Goal: Communication & Community: Answer question/provide support

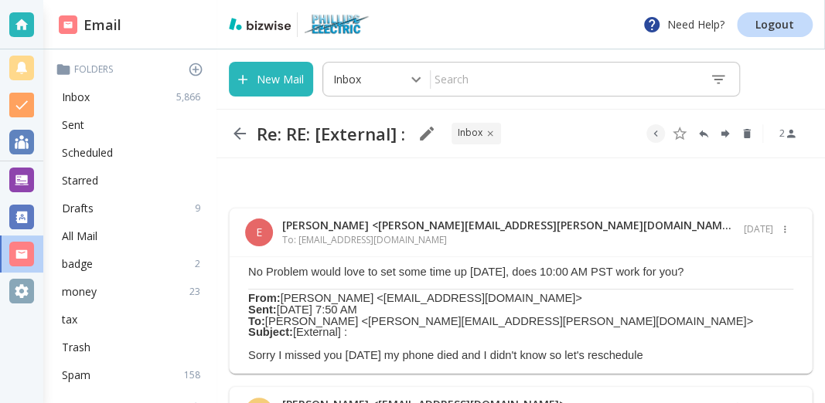
scroll to position [195, 0]
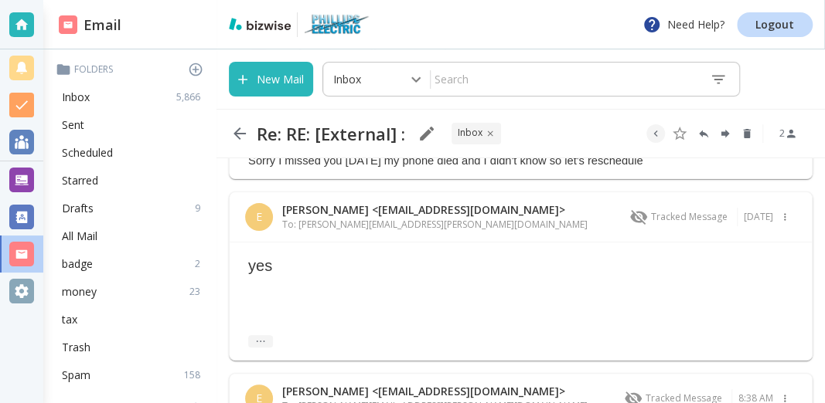
click at [259, 81] on button "New Mail" at bounding box center [271, 79] width 84 height 35
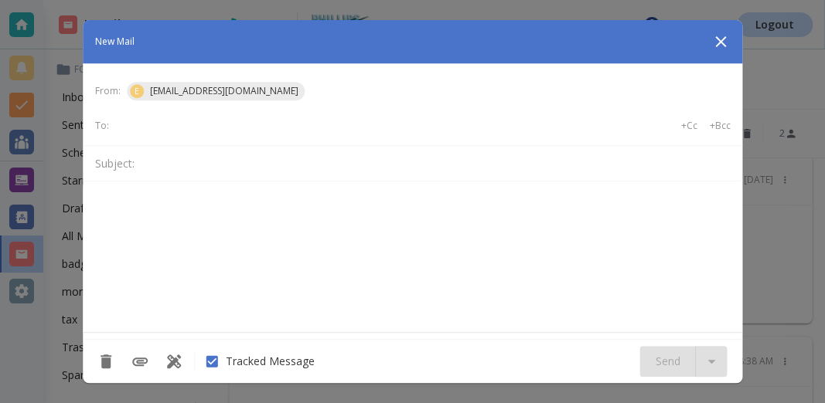
scroll to position [0, 0]
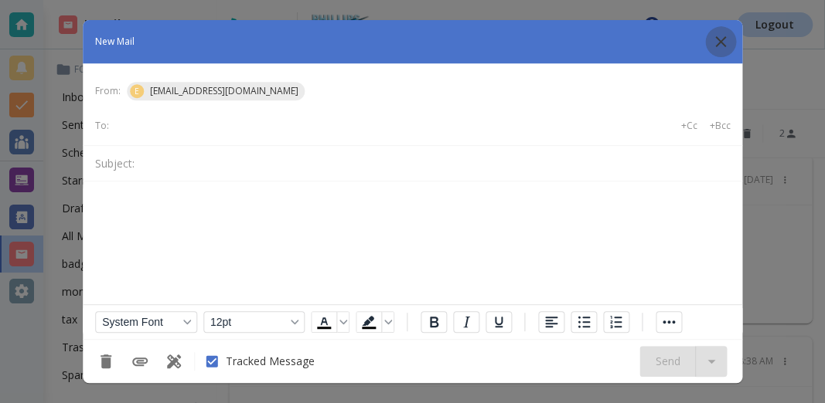
click at [727, 46] on icon "button" at bounding box center [720, 41] width 19 height 19
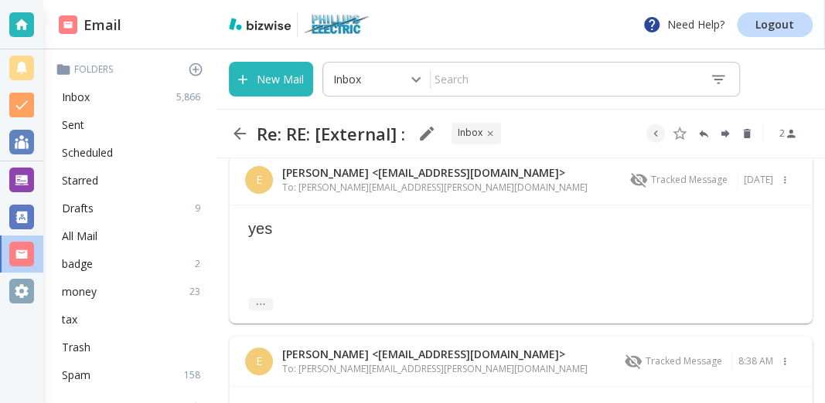
click at [238, 138] on icon "button" at bounding box center [239, 134] width 12 height 12
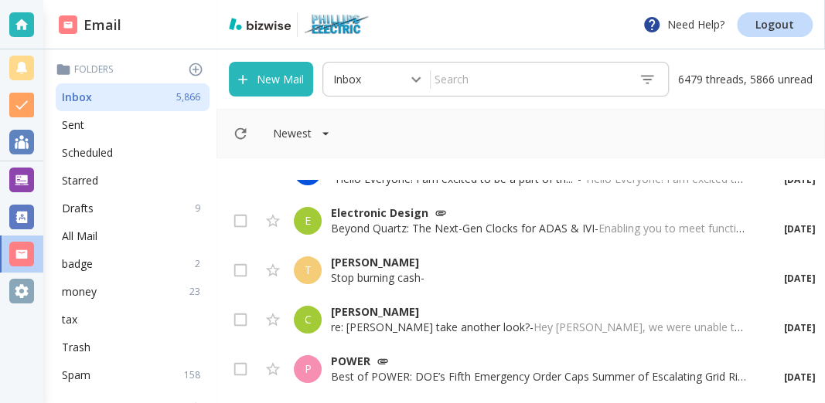
scroll to position [166, 0]
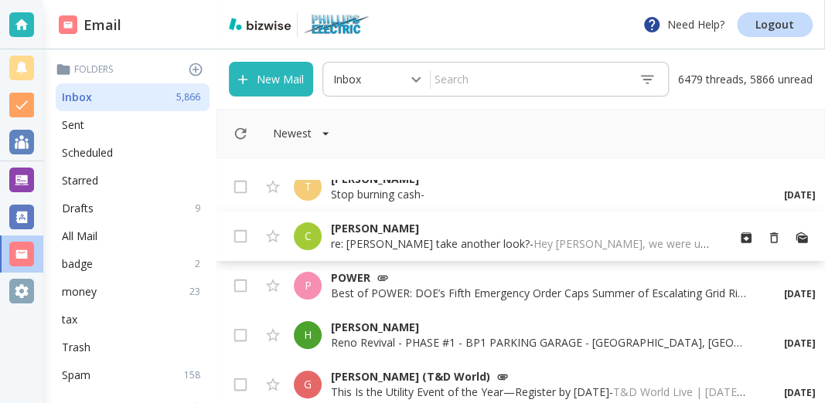
click at [349, 235] on p "[PERSON_NAME]" at bounding box center [522, 228] width 383 height 15
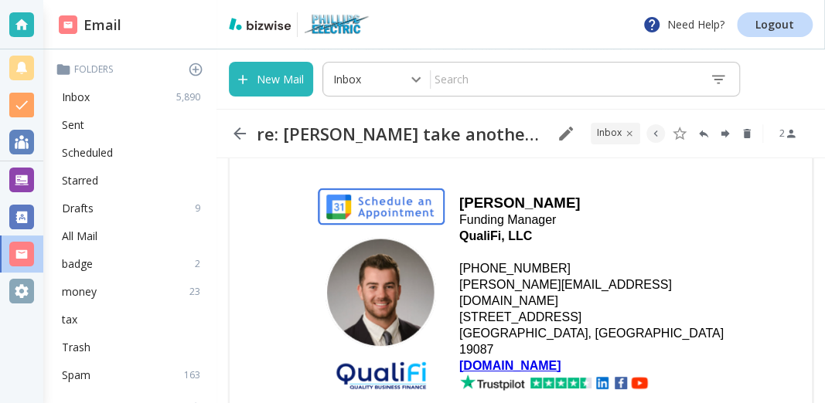
scroll to position [332, 0]
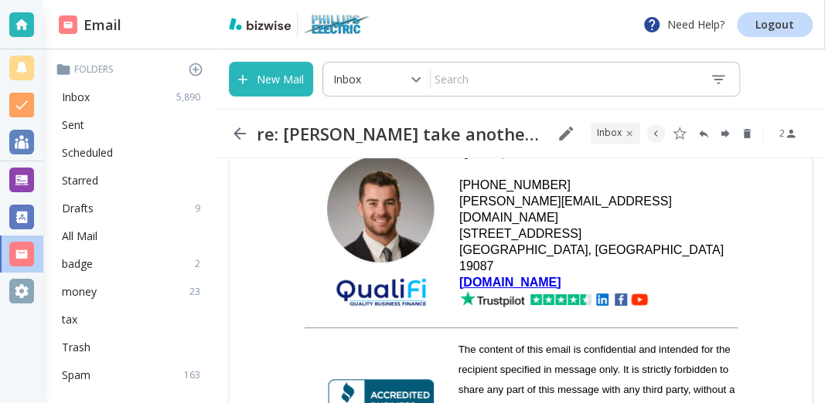
click at [240, 138] on icon "button" at bounding box center [239, 133] width 19 height 19
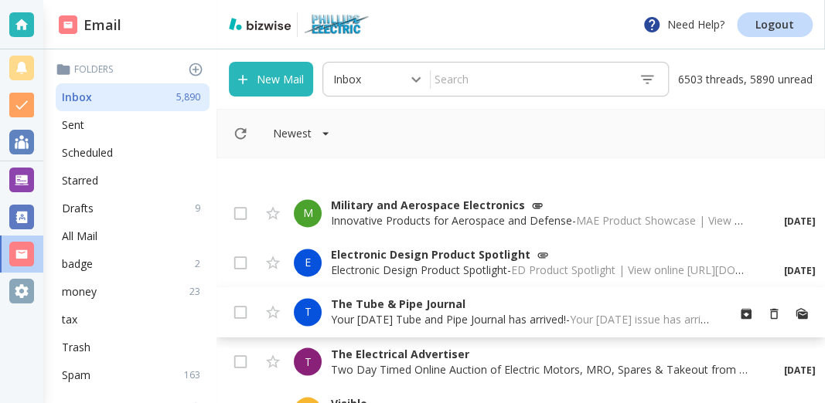
scroll to position [997, 0]
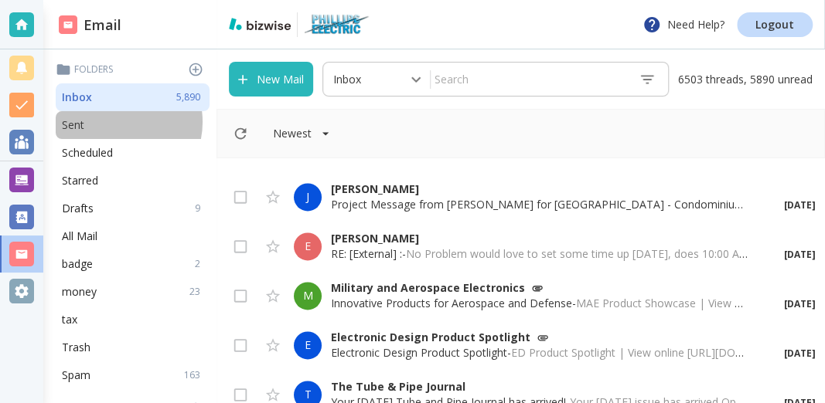
click at [114, 122] on div "Sent" at bounding box center [133, 125] width 154 height 28
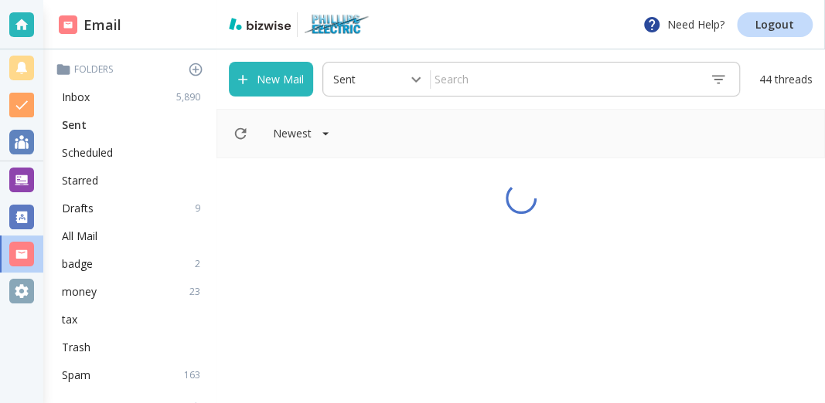
type input "1"
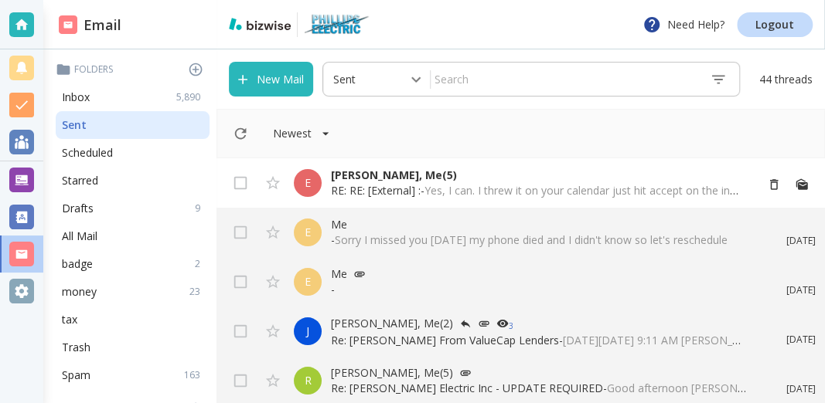
click at [320, 185] on div "E" at bounding box center [308, 183] width 28 height 28
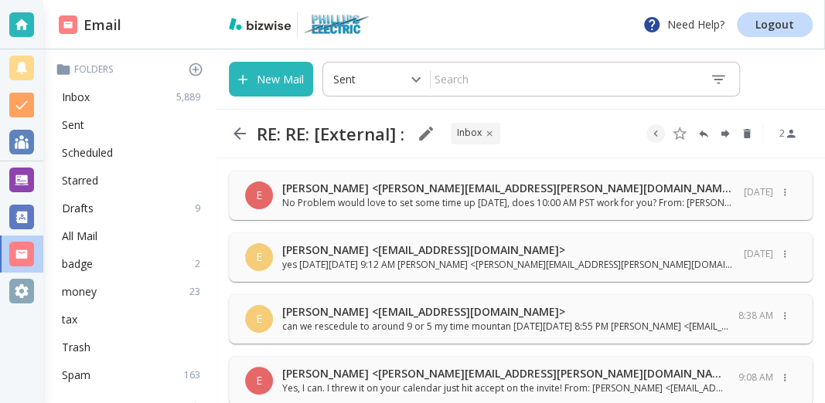
click at [318, 202] on p "No Problem would love to set some time up [DATE], does 10:00 AM PST work for yo…" at bounding box center [508, 203] width 452 height 14
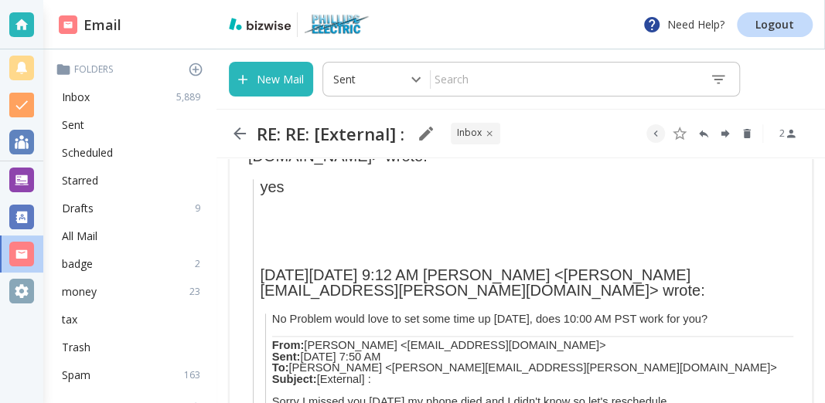
scroll to position [305, 0]
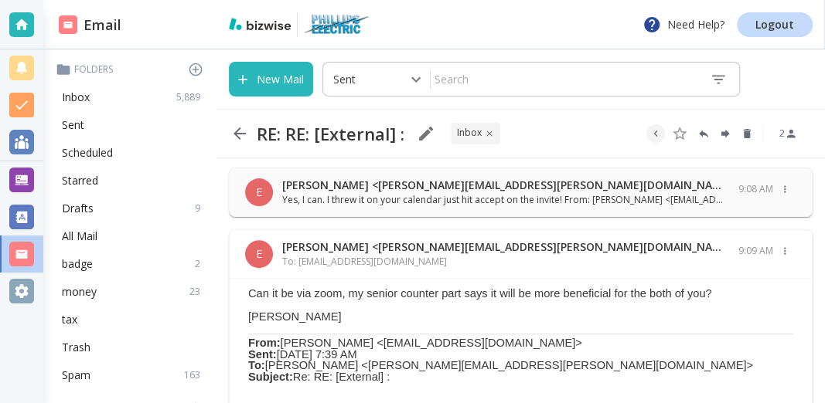
click at [387, 199] on p "Yes, I can. I threw it on your calendar just hit accept on the invite! From: [P…" at bounding box center [505, 200] width 447 height 14
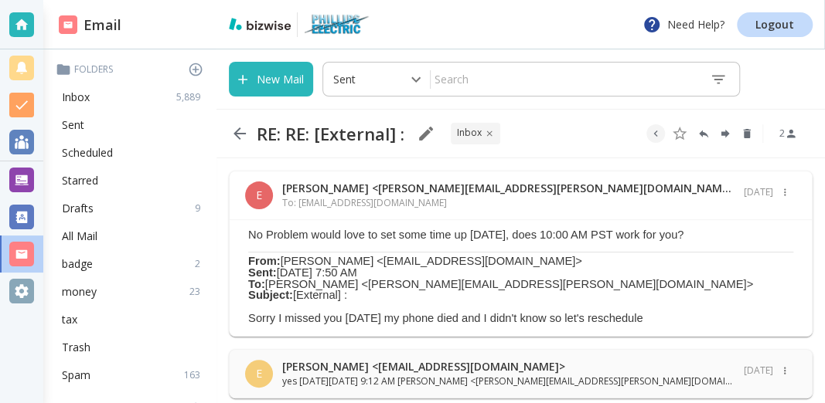
scroll to position [83, 0]
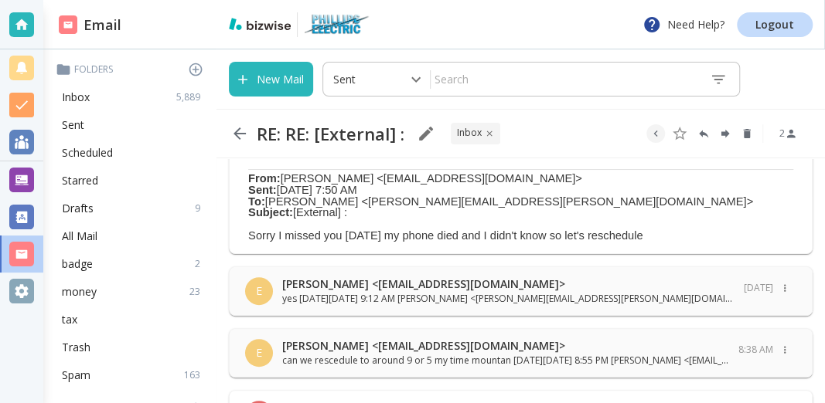
click at [601, 295] on p "yes [DATE][DATE] 9:12 AM [PERSON_NAME] <[PERSON_NAME][EMAIL_ADDRESS][PERSON_NAM…" at bounding box center [508, 299] width 452 height 14
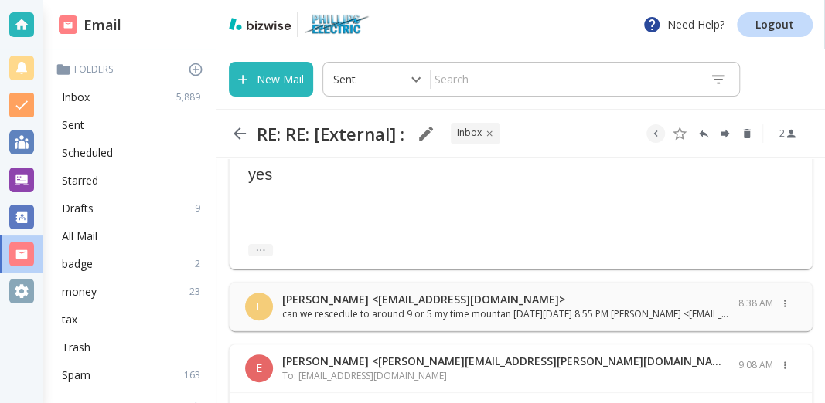
scroll to position [332, 0]
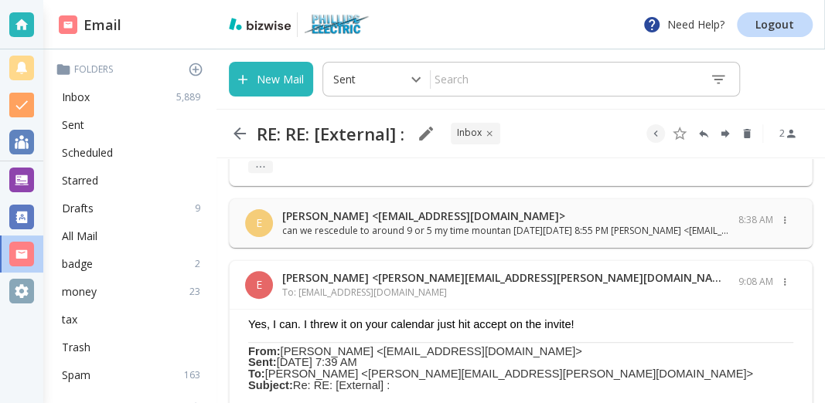
click at [468, 233] on p "can we rescedule to around 9 or 5 my time mountan [DATE][DATE] 8:55 PM [PERSON_…" at bounding box center [505, 231] width 447 height 14
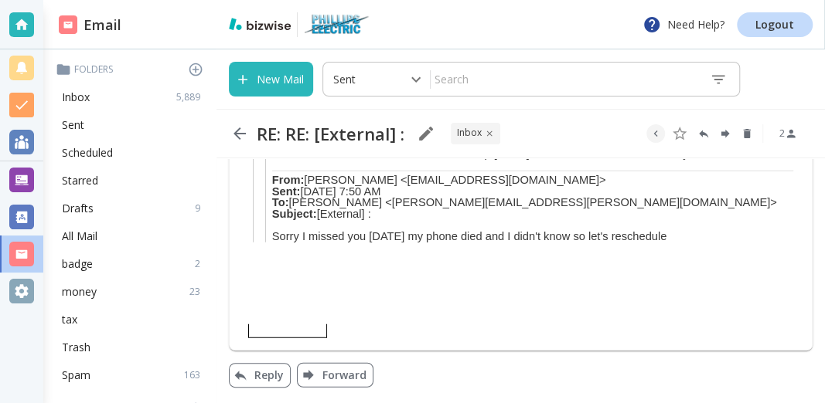
scroll to position [1560, 0]
click at [269, 384] on button "Reply" at bounding box center [260, 375] width 62 height 25
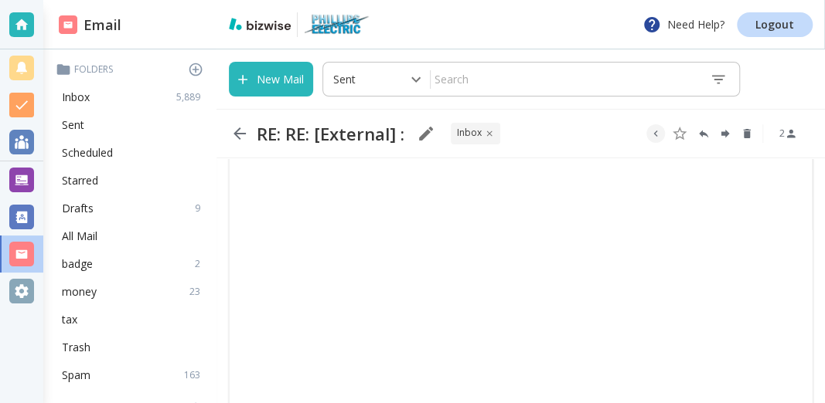
scroll to position [2067, 0]
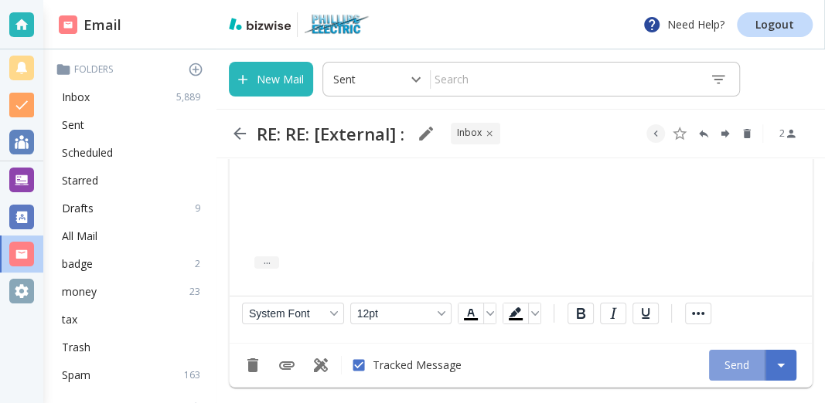
click at [721, 371] on button "Send" at bounding box center [737, 365] width 56 height 31
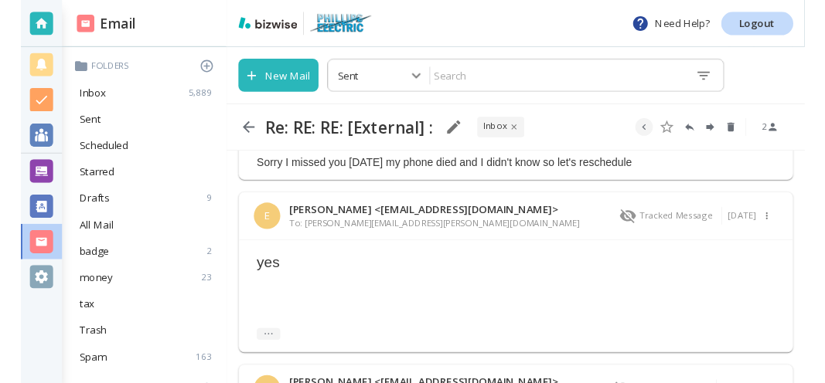
scroll to position [0, 0]
